Goal: Information Seeking & Learning: Find specific page/section

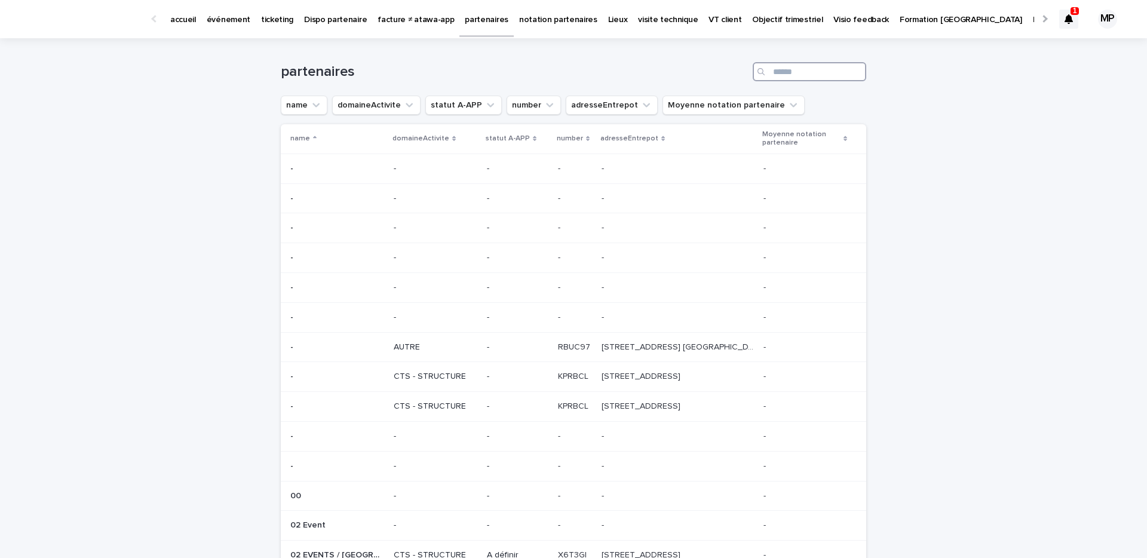
click at [806, 72] on input "Search" at bounding box center [809, 71] width 113 height 19
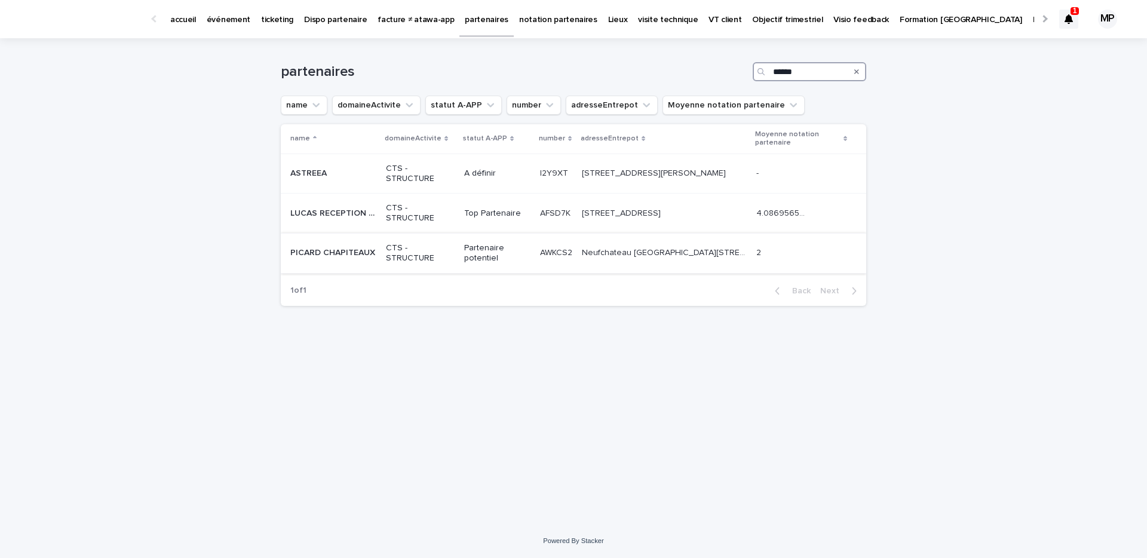
type input "******"
click at [339, 253] on p "PICARD CHAPITEAUX" at bounding box center [333, 251] width 87 height 13
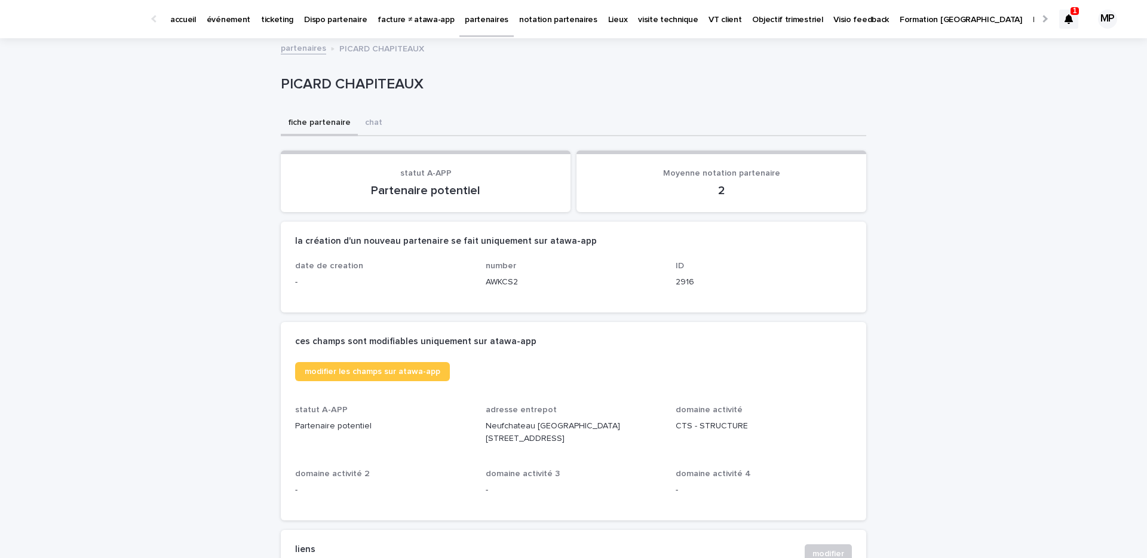
click at [223, 26] on link "événement" at bounding box center [228, 18] width 54 height 37
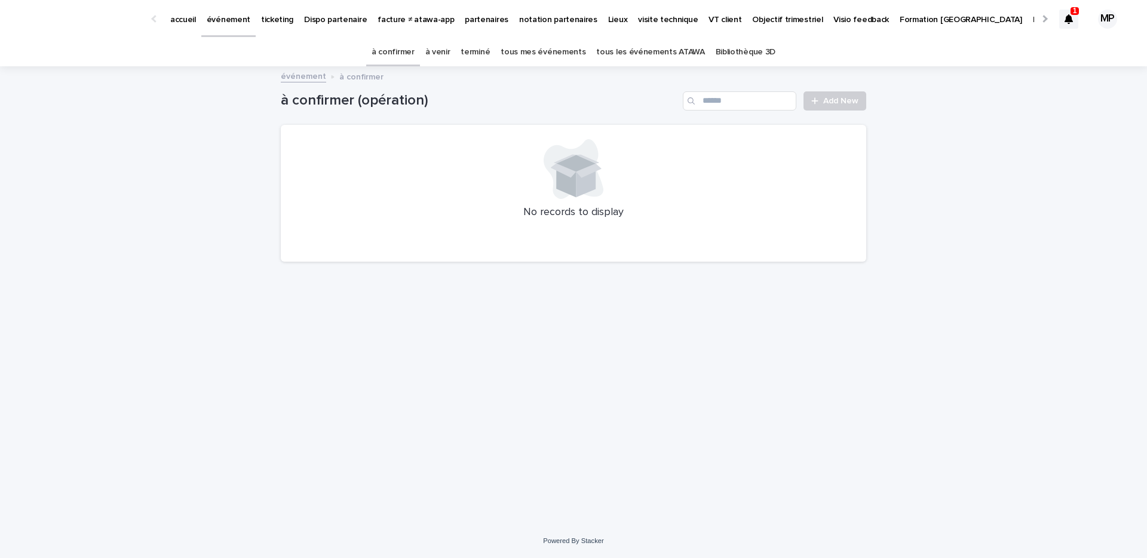
click at [471, 26] on link "partenaires" at bounding box center [486, 18] width 54 height 37
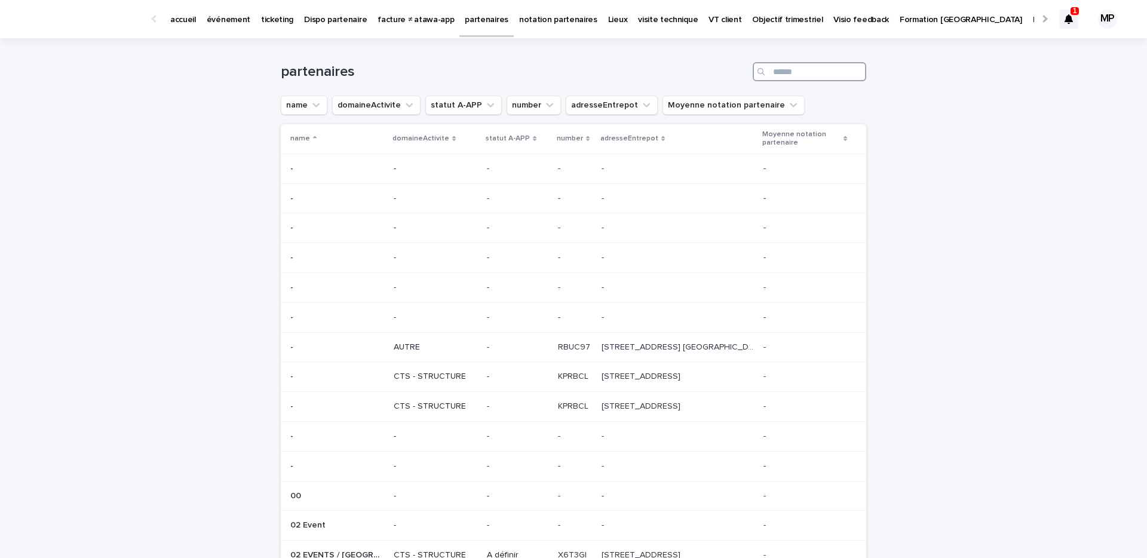
click at [785, 76] on input "Search" at bounding box center [809, 71] width 113 height 19
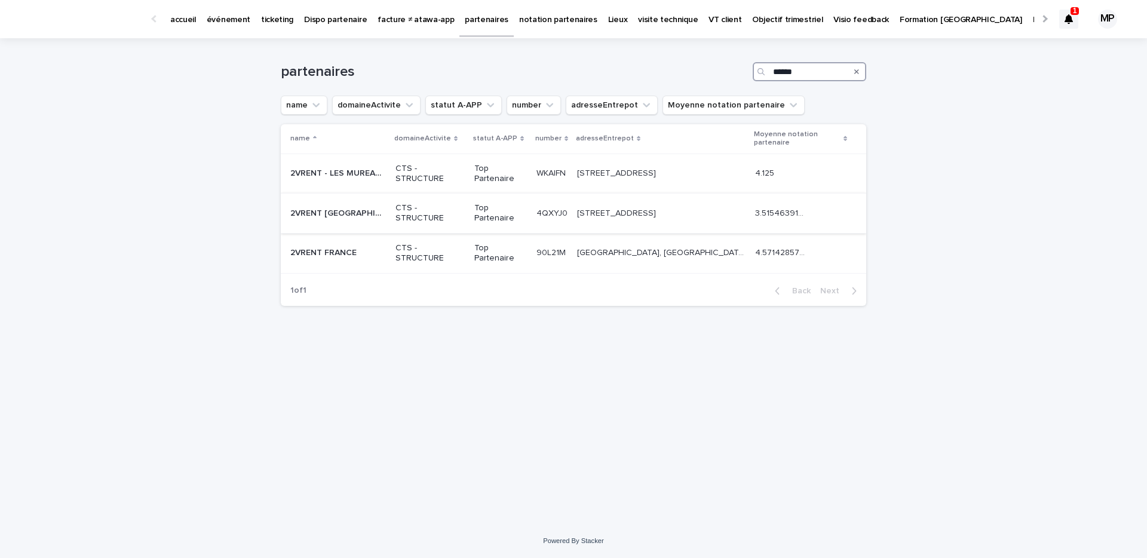
type input "******"
click at [342, 215] on p "2VRENT [GEOGRAPHIC_DATA]" at bounding box center [339, 212] width 98 height 13
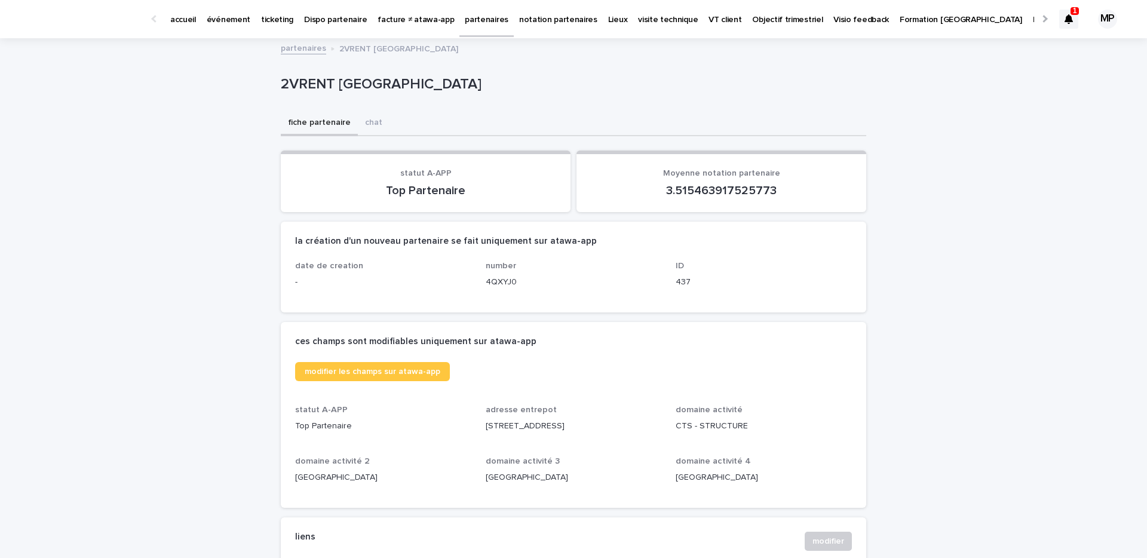
click at [1064, 21] on icon at bounding box center [1068, 19] width 8 height 10
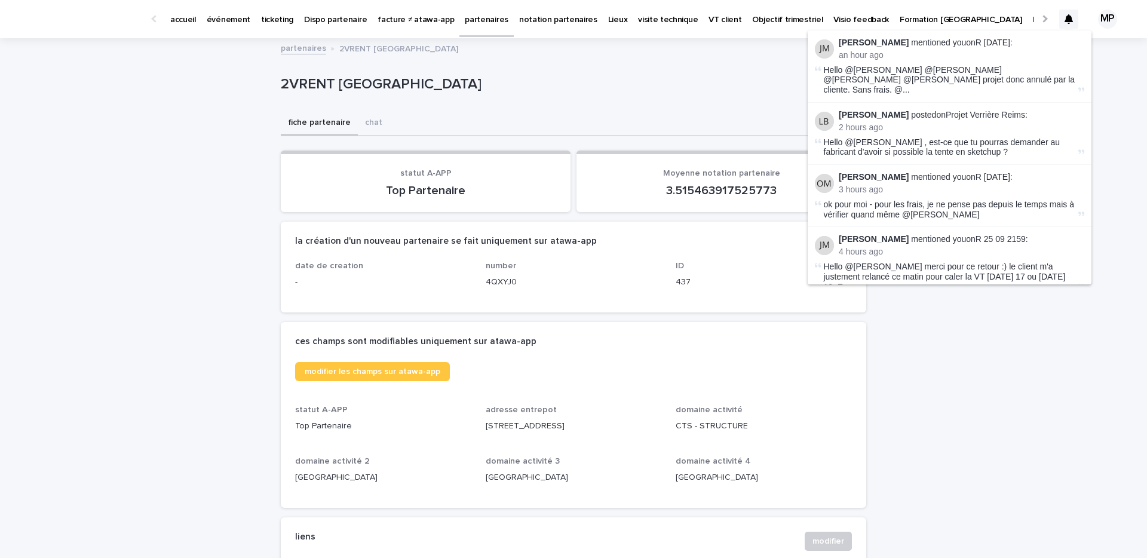
click at [1003, 35] on li "[PERSON_NAME] mentioned you on R [DATE] : an hour ago Hello @[PERSON_NAME] @[PE…" at bounding box center [949, 66] width 284 height 72
click at [1003, 39] on link "R [DATE]" at bounding box center [992, 43] width 35 height 10
